Goal: Check status: Check status

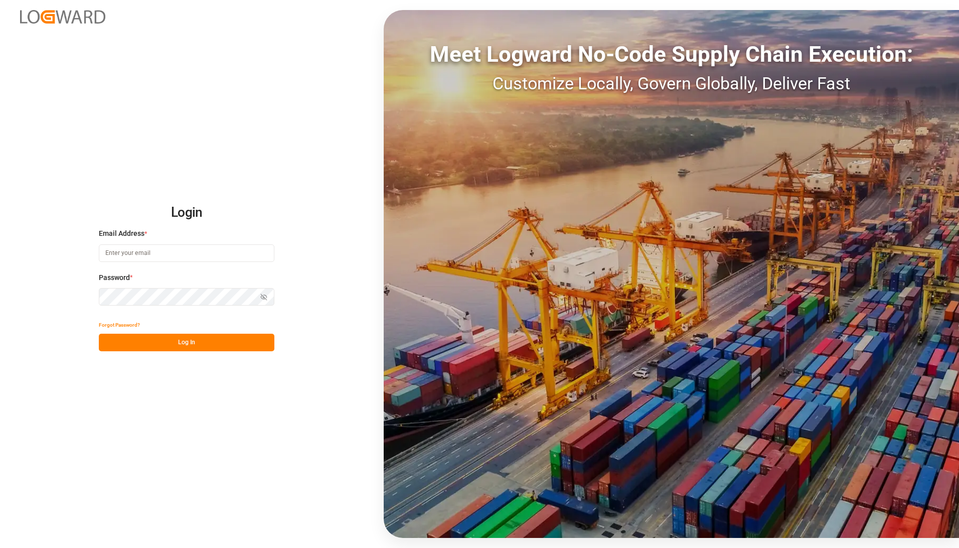
type input "andreas.loewen@melitta.de"
click at [165, 344] on button "Log In" at bounding box center [187, 343] width 176 height 18
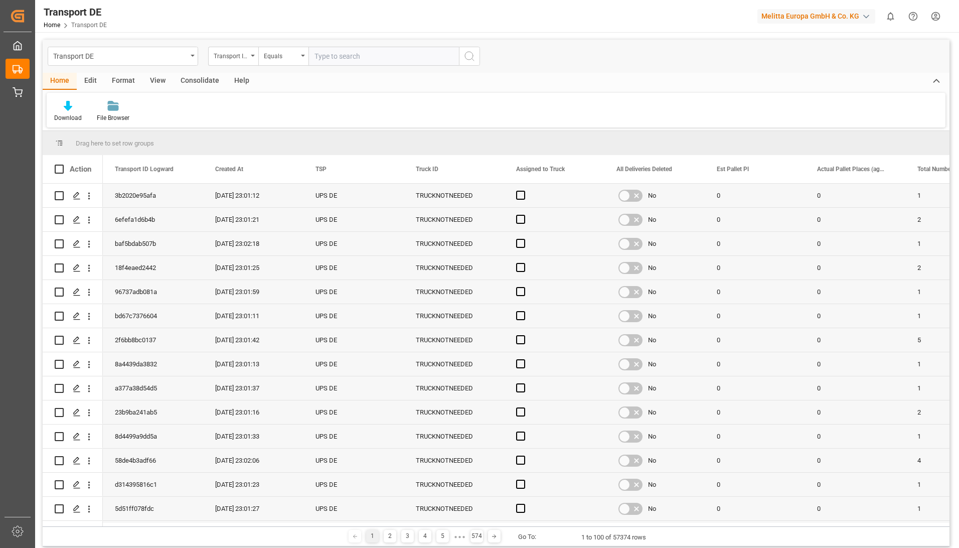
click at [354, 58] on input "text" at bounding box center [383, 56] width 150 height 19
type input "1618e3fce432"
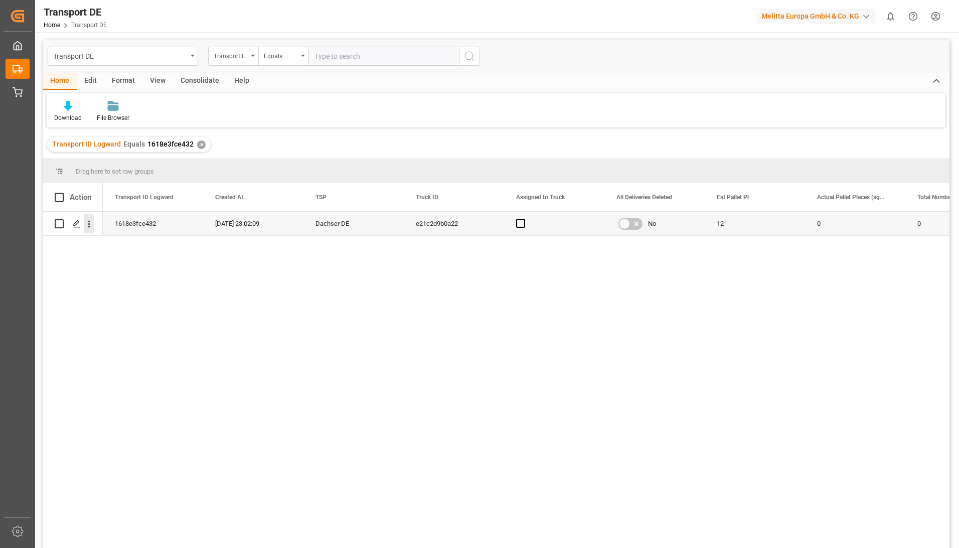
click at [92, 222] on icon "open menu" at bounding box center [89, 224] width 11 height 11
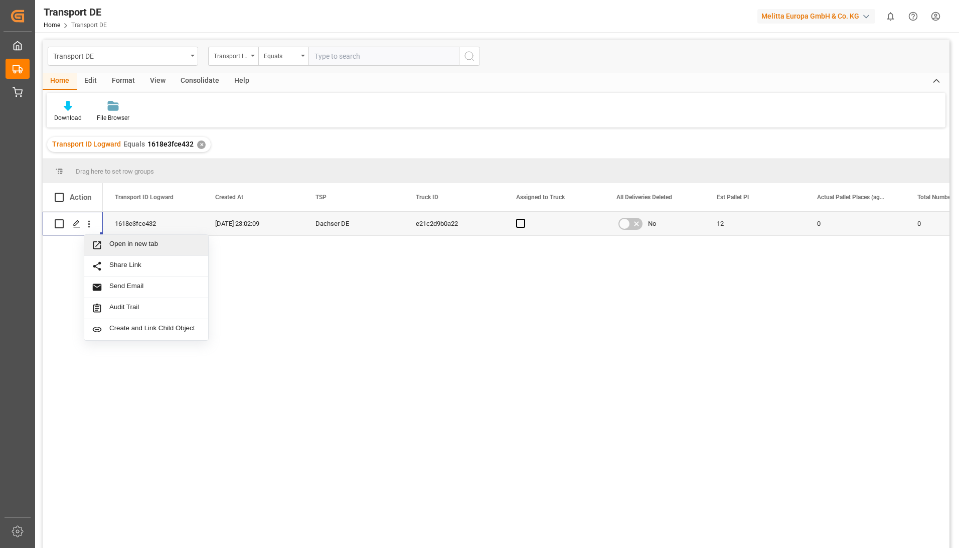
click at [99, 239] on div "Open in new tab" at bounding box center [146, 245] width 124 height 21
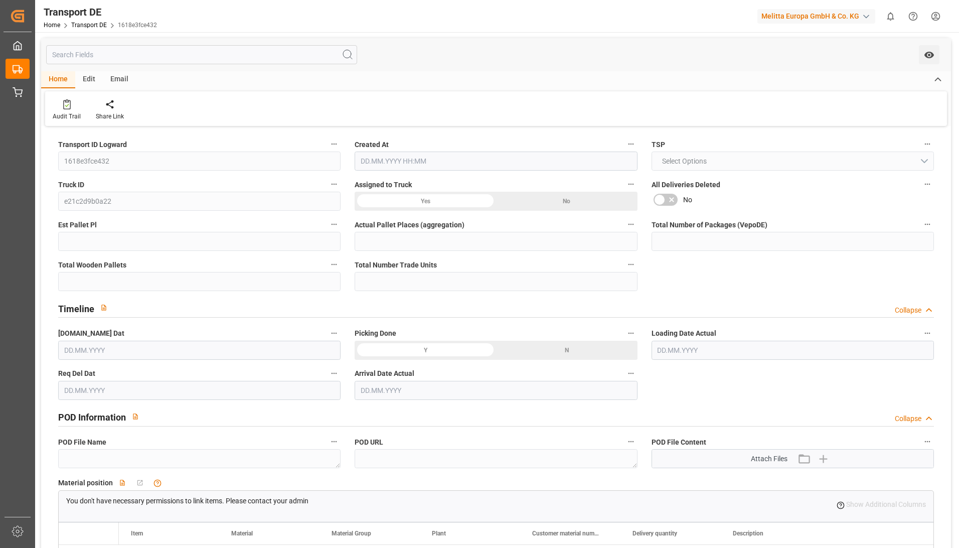
type input "12"
type input "0"
type input "20"
type input "837"
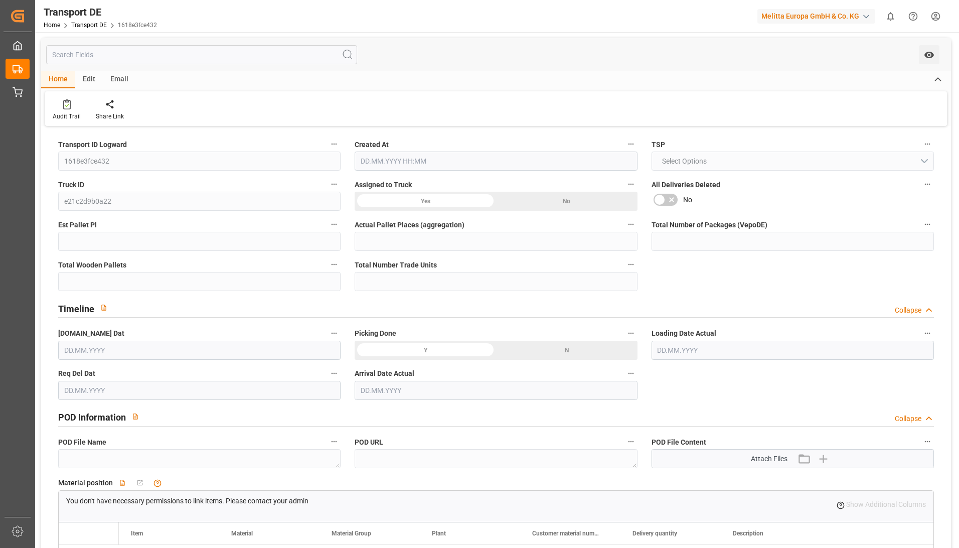
type input "289.8757"
type input "172.7507"
type input "08.08.2025 21:02"
type input "12.08.2025"
type input "14.08.2025"
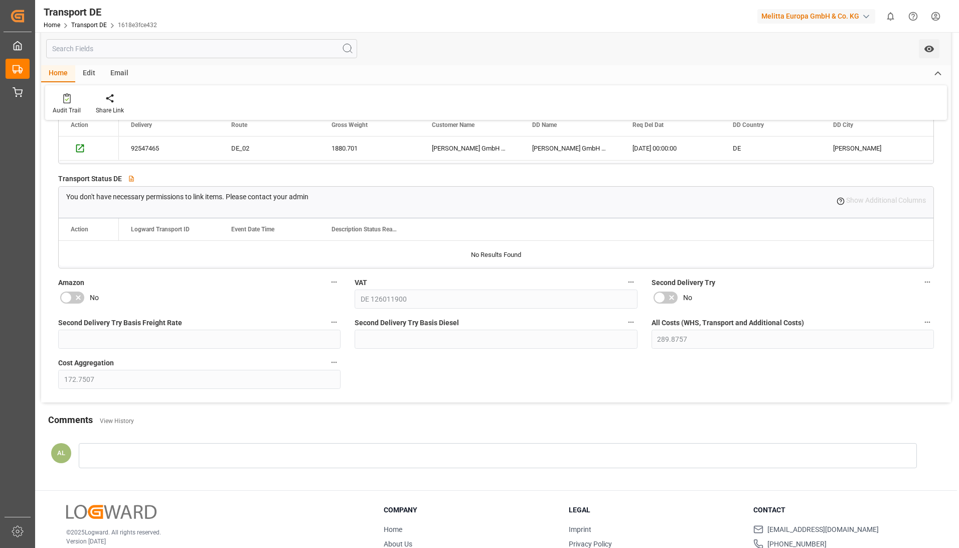
scroll to position [699, 0]
